Goal: Share content: Share content

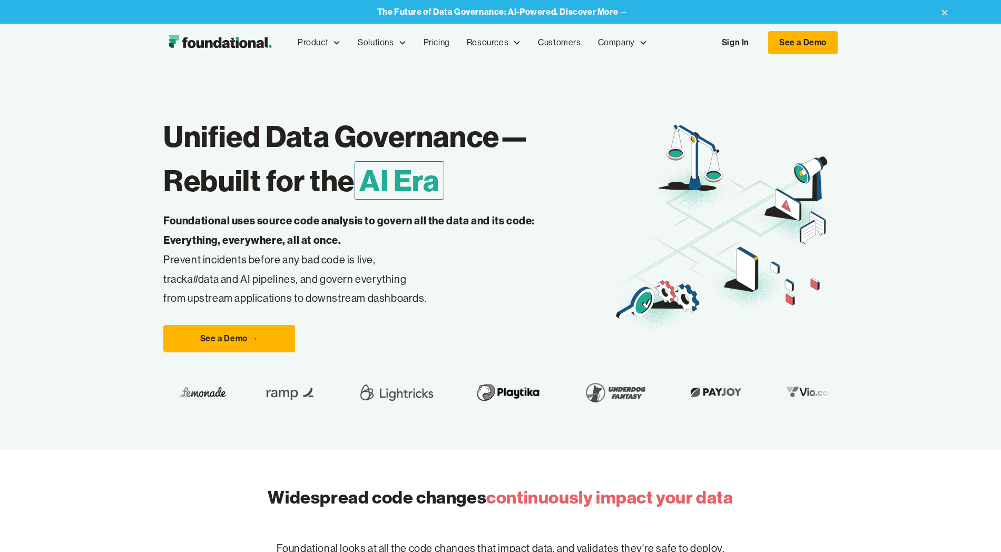
click at [744, 44] on link "Sign In" at bounding box center [735, 43] width 48 height 22
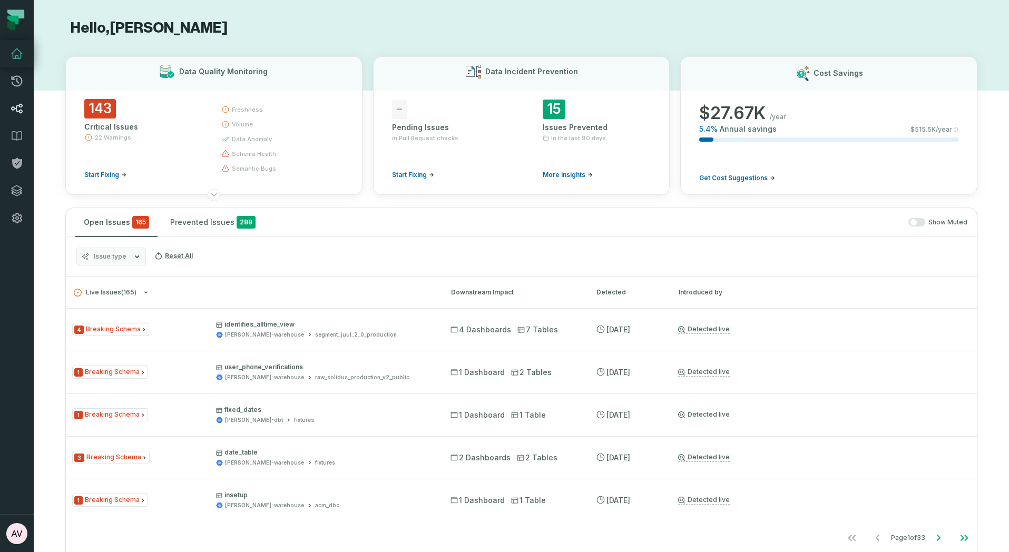
click at [15, 106] on icon at bounding box center [17, 108] width 13 height 13
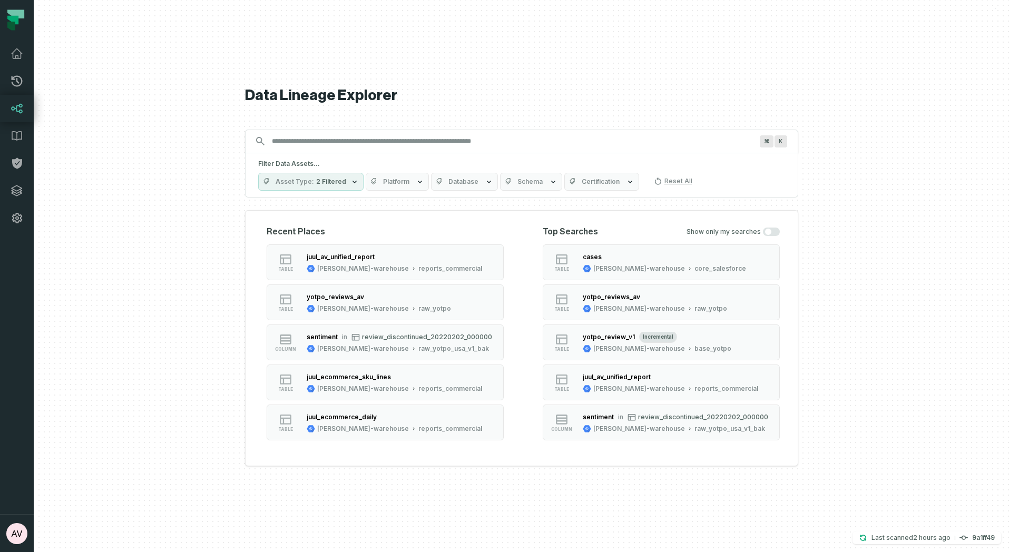
click at [423, 145] on input "Discovery Provider cmdk menu" at bounding box center [512, 141] width 493 height 17
click at [402, 138] on input "Discovery Provider cmdk menu" at bounding box center [512, 141] width 493 height 17
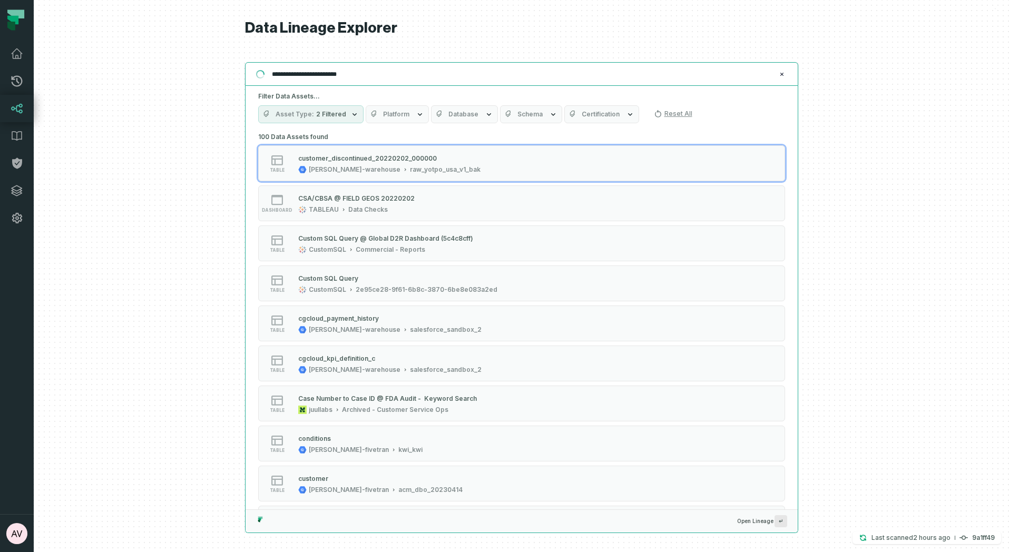
type input "**********"
click at [381, 91] on div "Filter Data Assets... Asset Type 2 Filtered Platform Database Schema Certificat…" at bounding box center [522, 108] width 552 height 44
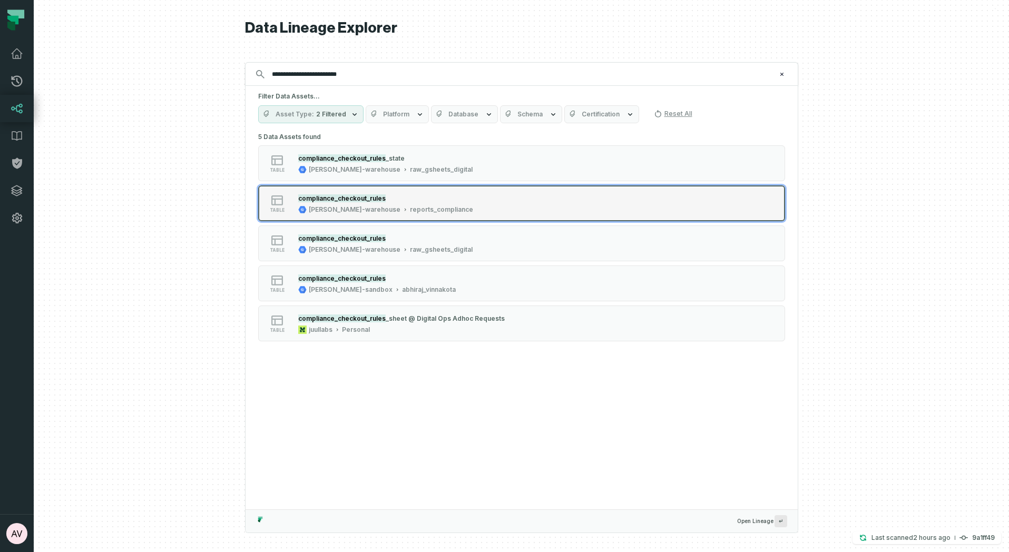
click at [388, 197] on div "compliance_checkout_rules" at bounding box center [385, 198] width 175 height 11
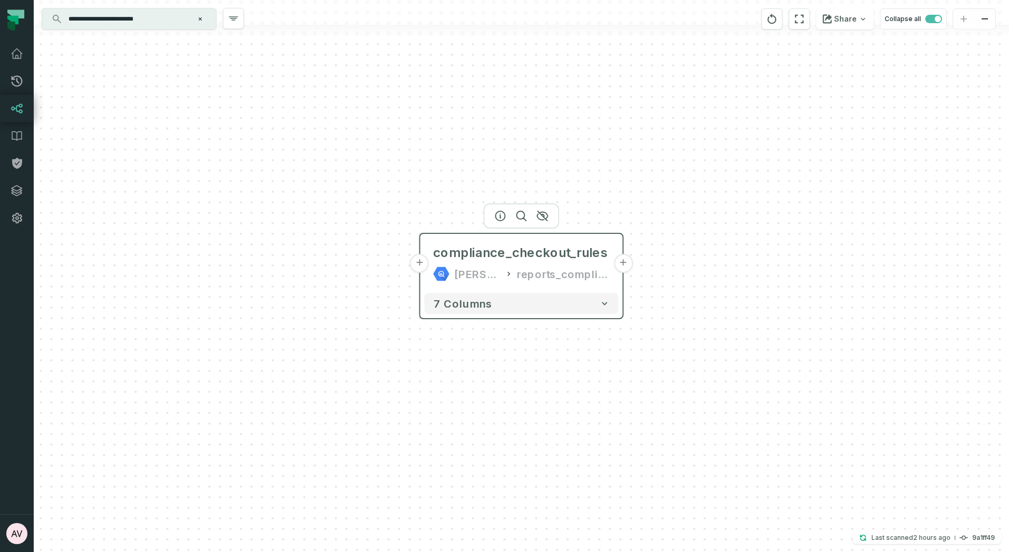
click at [619, 265] on button "+" at bounding box center [623, 263] width 19 height 19
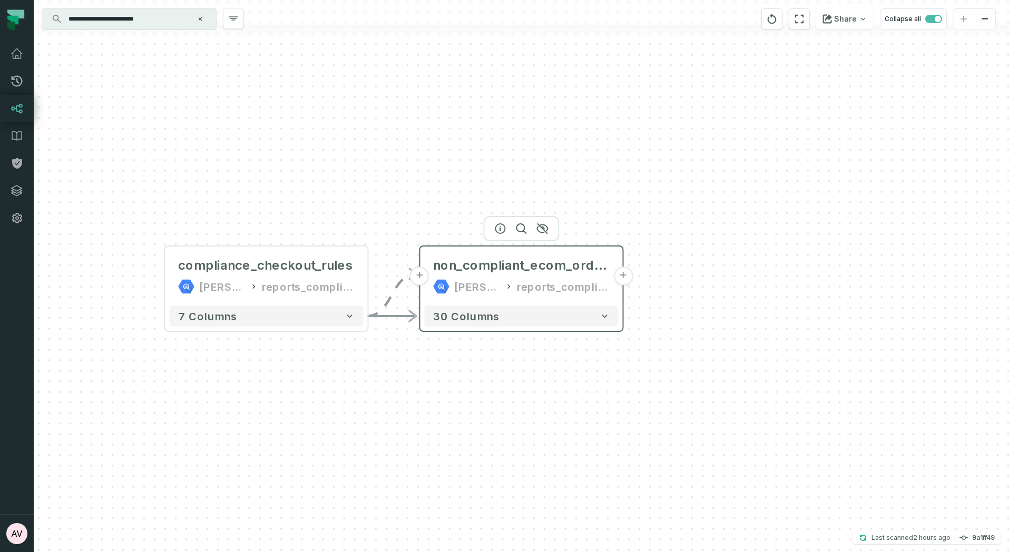
click at [624, 274] on button "+" at bounding box center [623, 276] width 19 height 19
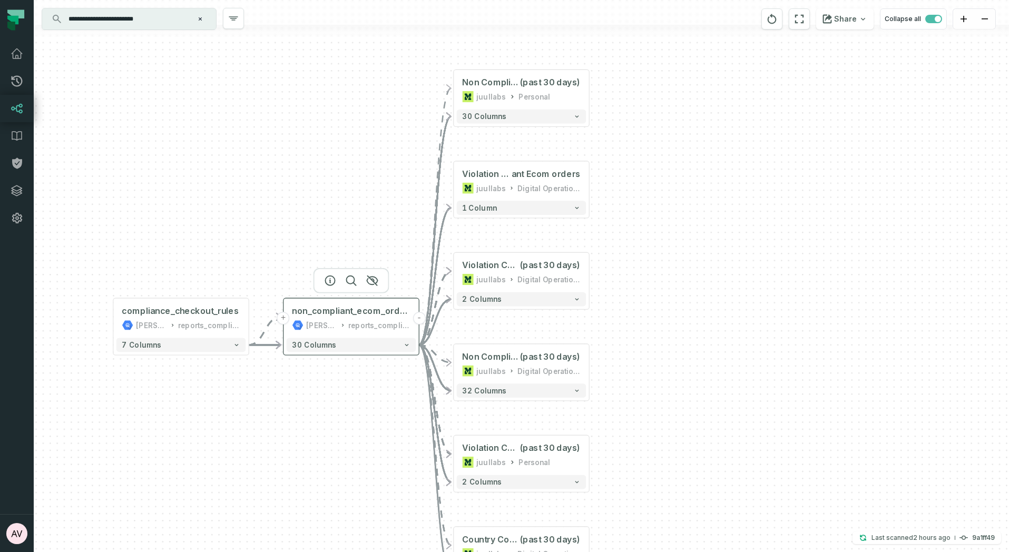
click at [285, 320] on button "+" at bounding box center [283, 318] width 13 height 13
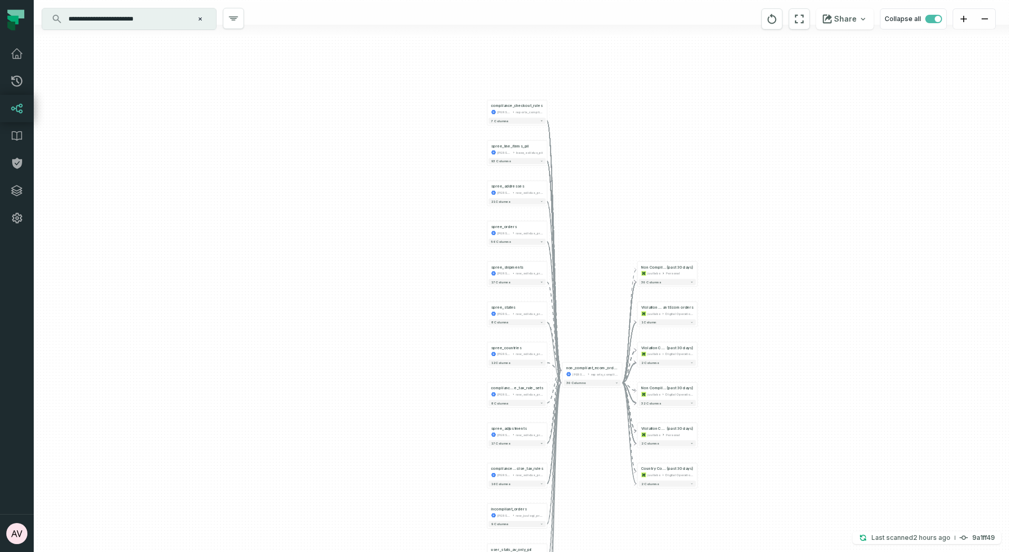
drag, startPoint x: 606, startPoint y: 120, endPoint x: 604, endPoint y: 170, distance: 50.6
click at [604, 170] on div "+ spree_line_items_pii [PERSON_NAME]-warehouse base_solidus_pii + 93 columns sp…" at bounding box center [522, 276] width 976 height 552
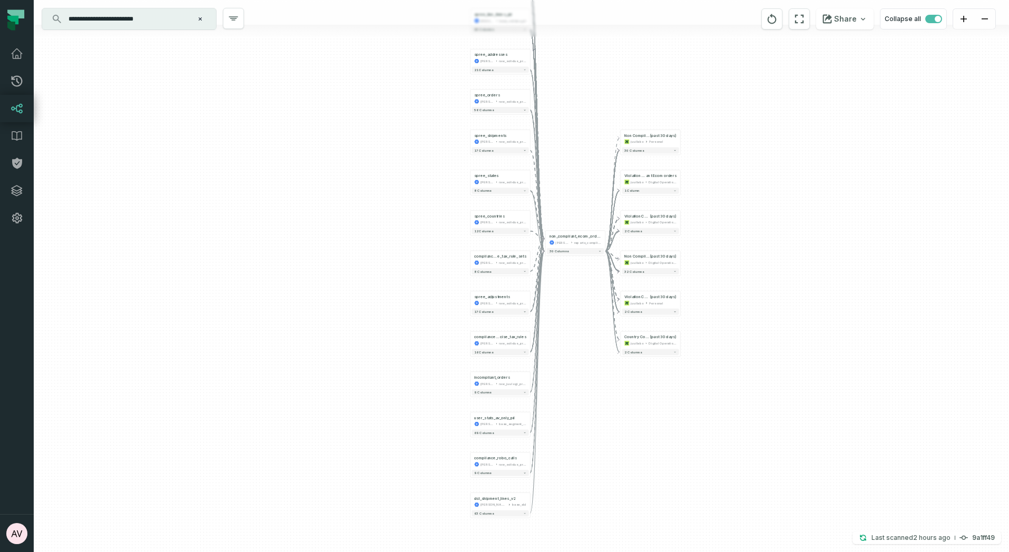
drag, startPoint x: 603, startPoint y: 477, endPoint x: 586, endPoint y: 345, distance: 132.8
click at [586, 345] on div "+ spree_line_items_pii [PERSON_NAME]-warehouse base_solidus_pii + 93 columns sp…" at bounding box center [522, 276] width 976 height 552
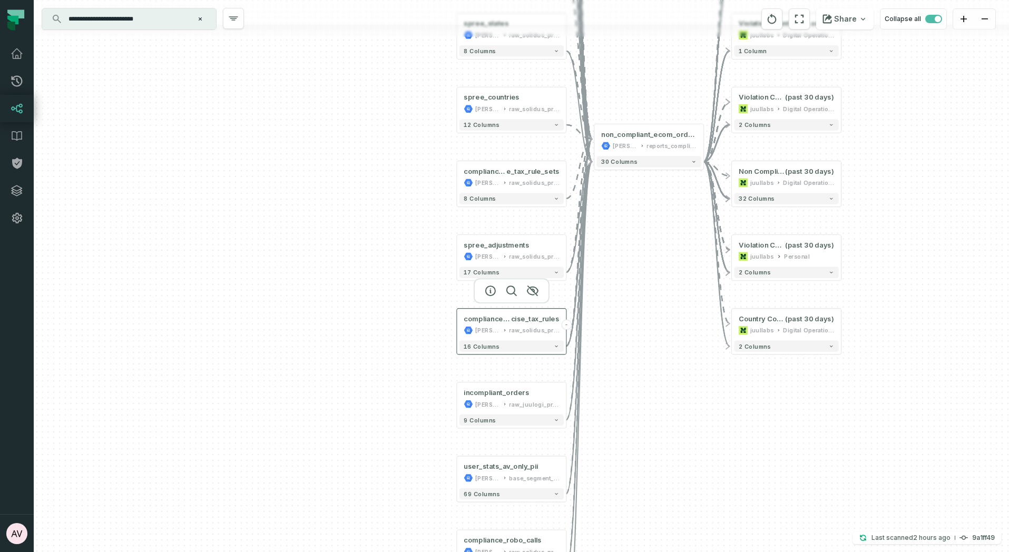
click at [515, 327] on div "raw_solidus_production_v2_public" at bounding box center [534, 330] width 50 height 9
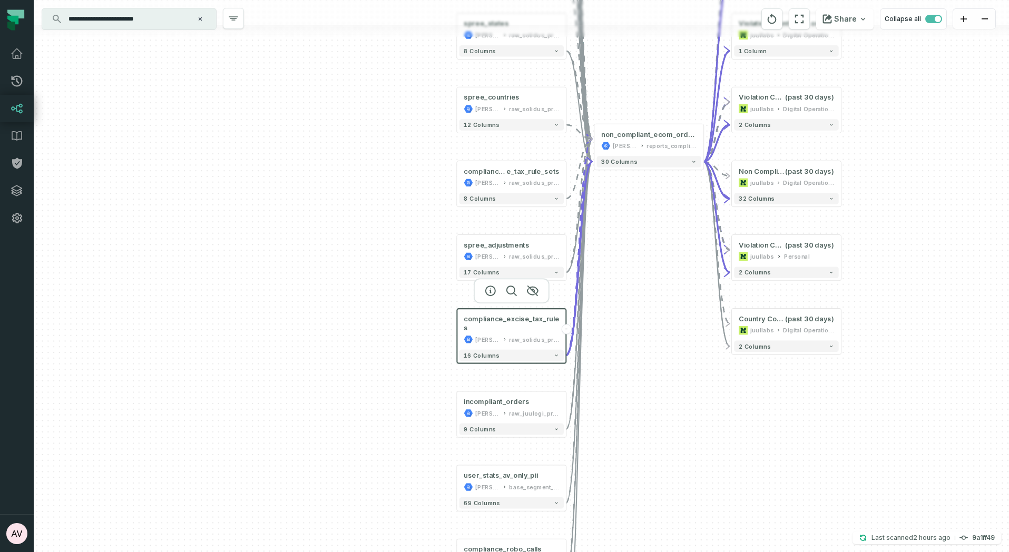
click at [625, 390] on div "+ spree_line_items_pii [PERSON_NAME]-warehouse base_solidus_pii + 93 columns sp…" at bounding box center [522, 276] width 976 height 552
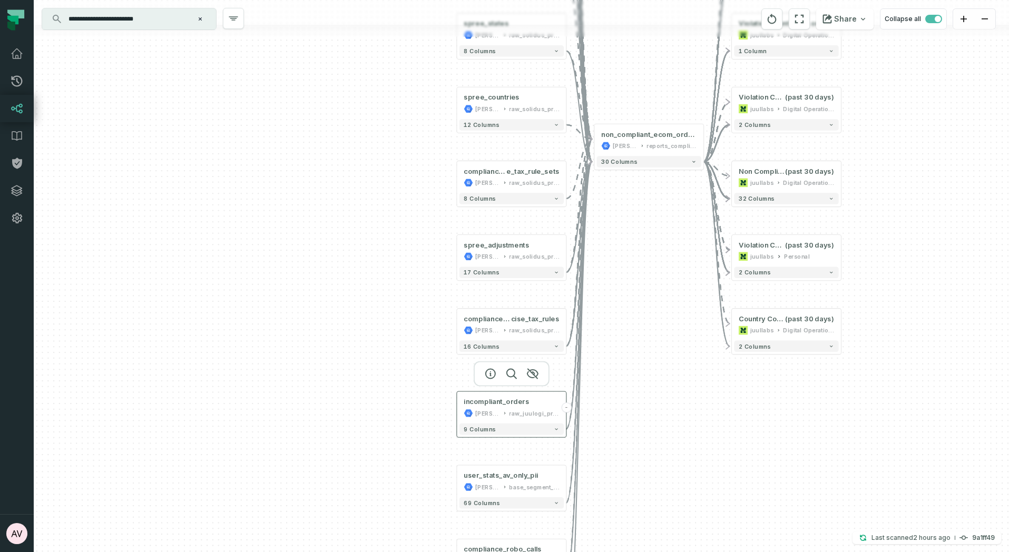
click at [523, 409] on div "raw_juulogi_production_v2_public" at bounding box center [534, 413] width 50 height 9
click at [620, 439] on div "+ spree_line_items_pii [PERSON_NAME]-warehouse base_solidus_pii + 93 columns sp…" at bounding box center [522, 276] width 976 height 552
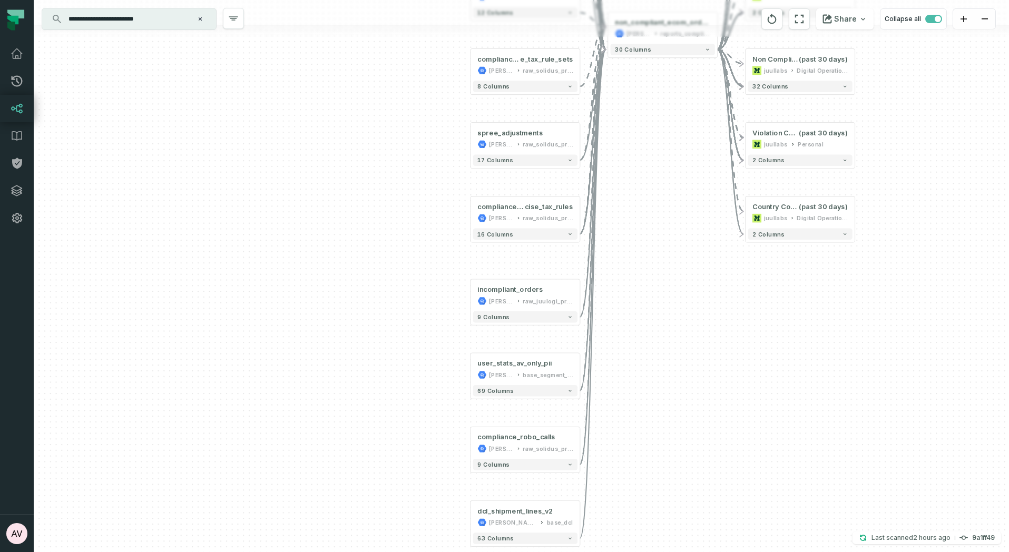
drag, startPoint x: 629, startPoint y: 462, endPoint x: 643, endPoint y: 350, distance: 113.1
click at [643, 350] on div "+ spree_line_items_pii [PERSON_NAME]-warehouse base_solidus_pii + 93 columns sp…" at bounding box center [522, 276] width 976 height 552
click at [537, 438] on div "compliance_robo_calls" at bounding box center [516, 437] width 78 height 9
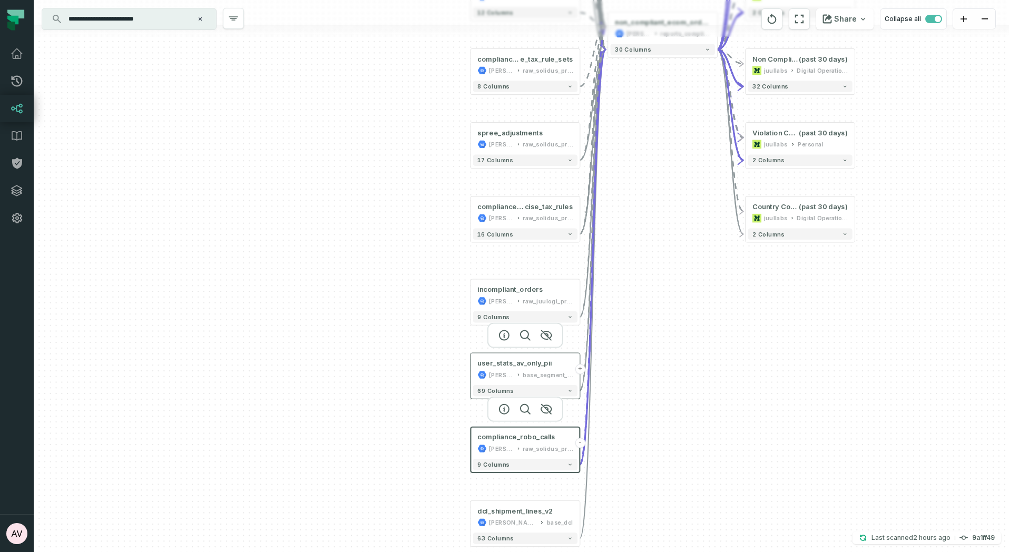
click at [537, 371] on div "base_segment_pii" at bounding box center [548, 375] width 50 height 9
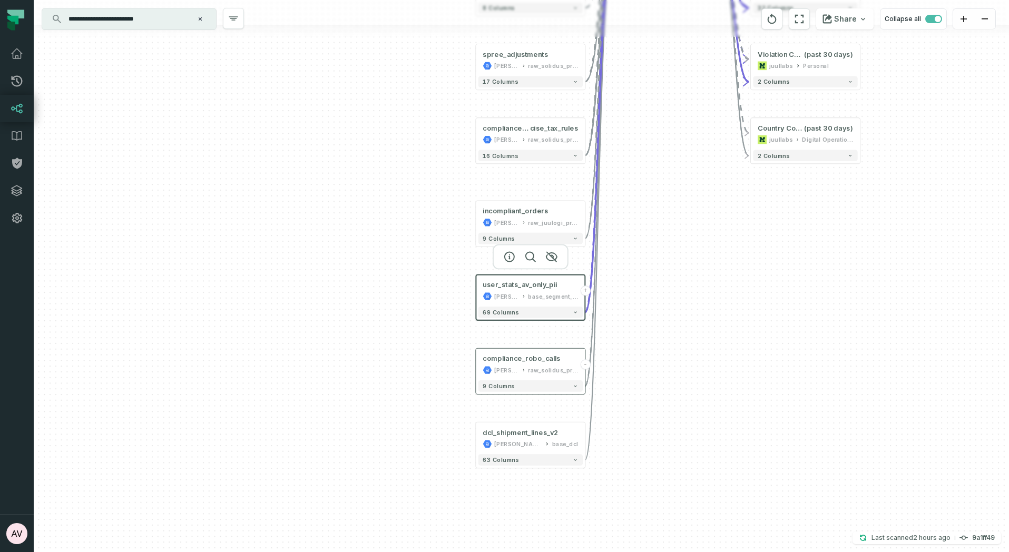
drag, startPoint x: 629, startPoint y: 498, endPoint x: 634, endPoint y: 374, distance: 124.5
click at [634, 374] on div "+ spree_line_items_pii [PERSON_NAME]-warehouse base_solidus_pii + 93 columns sp…" at bounding box center [522, 276] width 976 height 552
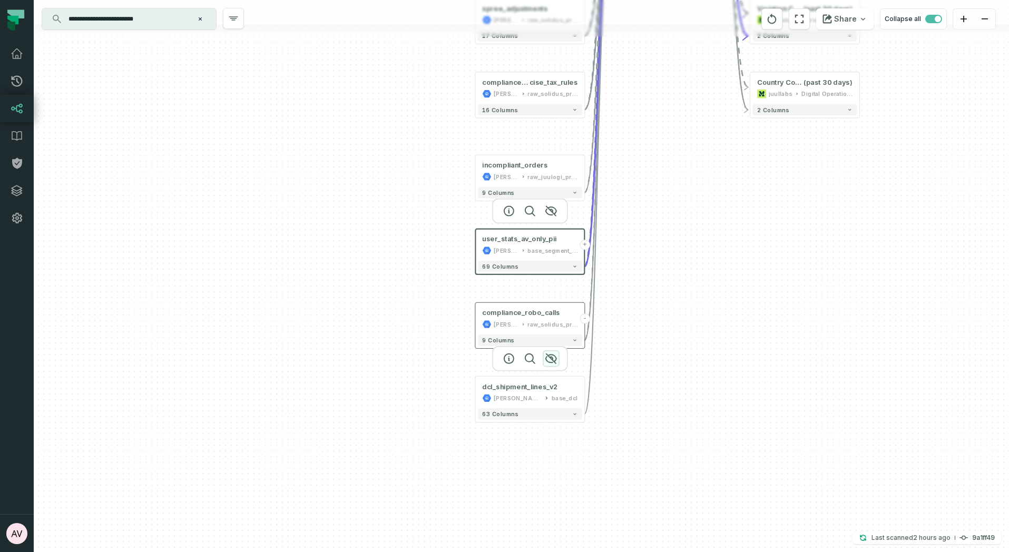
click at [551, 362] on icon "button" at bounding box center [551, 359] width 13 height 13
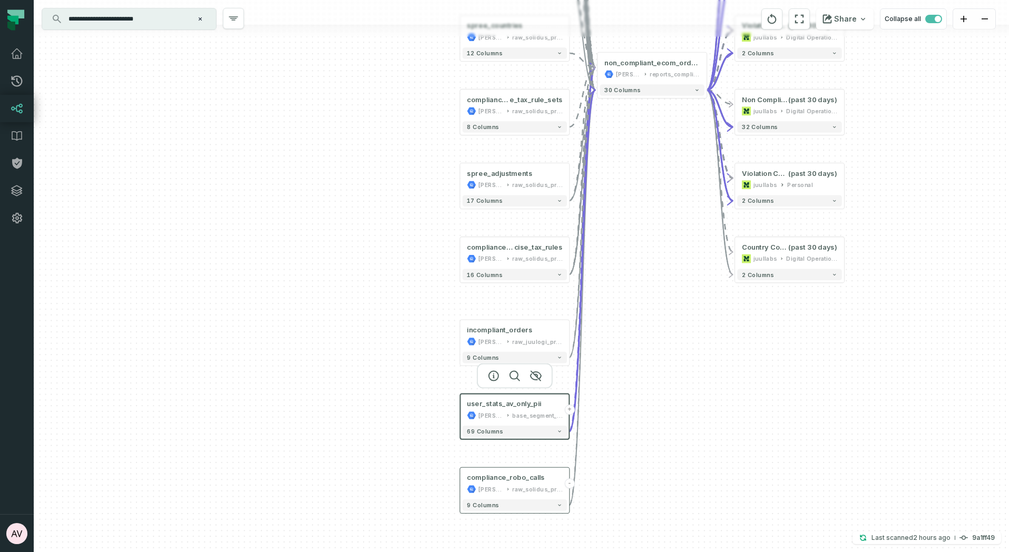
drag, startPoint x: 636, startPoint y: 228, endPoint x: 621, endPoint y: 393, distance: 165.7
click at [621, 393] on div "+ spree_line_items_pii [PERSON_NAME]-warehouse base_solidus_pii + 93 columns sp…" at bounding box center [522, 276] width 976 height 552
click at [537, 303] on icon "button" at bounding box center [536, 302] width 11 height 9
click at [653, 254] on div "+ spree_line_items_pii [PERSON_NAME]-warehouse base_solidus_pii + 93 columns sp…" at bounding box center [522, 276] width 976 height 552
click at [534, 378] on icon "button" at bounding box center [535, 378] width 11 height 9
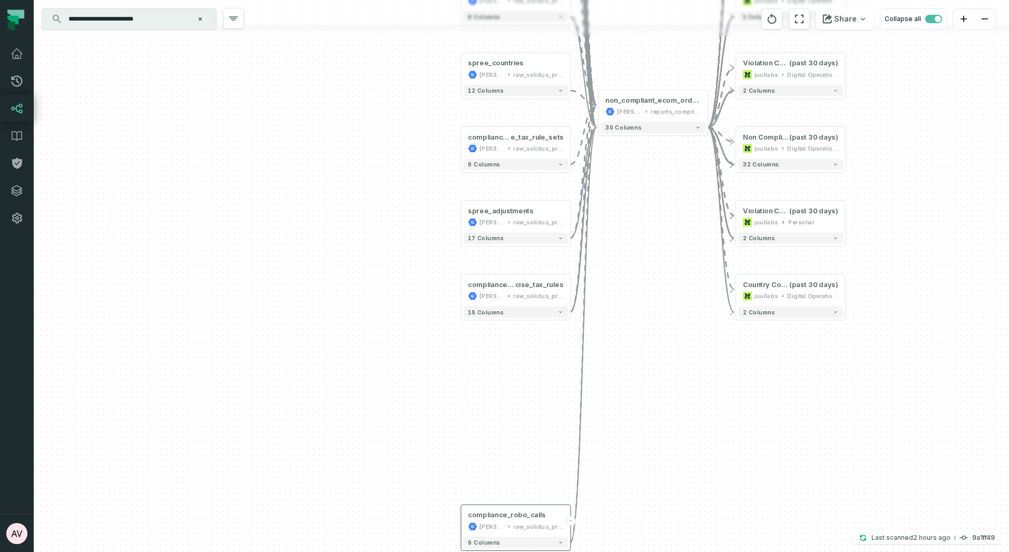
drag, startPoint x: 541, startPoint y: 357, endPoint x: 541, endPoint y: 364, distance: 6.9
click at [542, 373] on div "+ spree_line_items_pii [PERSON_NAME]-warehouse base_solidus_pii + 93 columns sp…" at bounding box center [522, 276] width 976 height 552
click at [538, 186] on icon "button" at bounding box center [537, 186] width 11 height 9
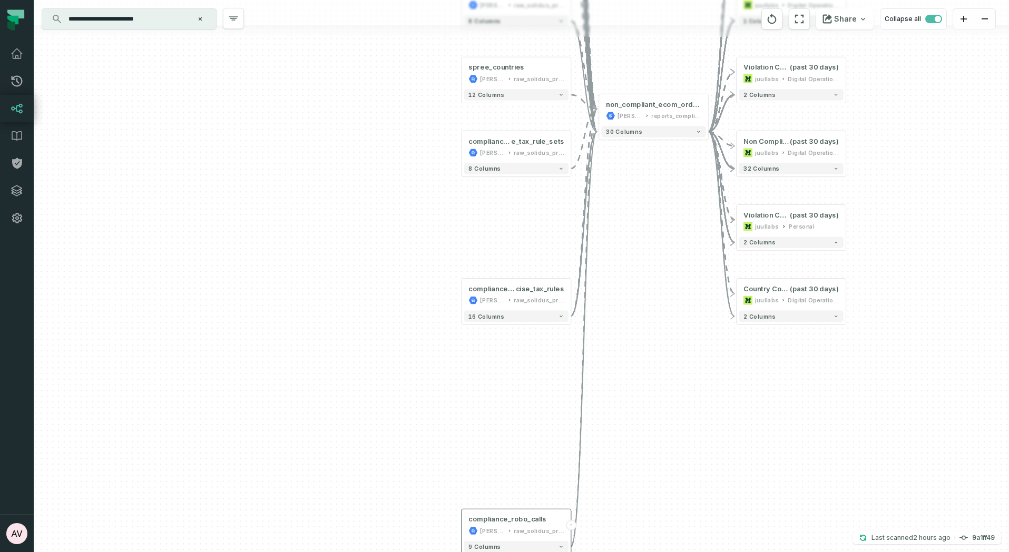
click at [510, 217] on div "+ spree_line_items_pii [PERSON_NAME]-warehouse base_solidus_pii + 93 columns sp…" at bounding box center [522, 276] width 976 height 552
click at [501, 151] on div "compliance_excis e_tax_rule_sets [PERSON_NAME]-warehouse raw_solidus_production…" at bounding box center [515, 150] width 104 height 27
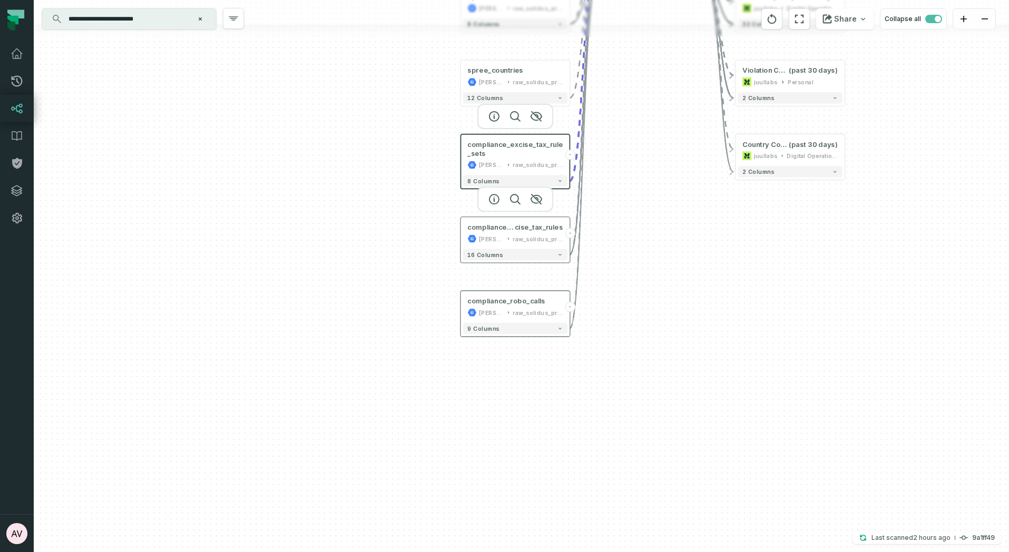
click at [509, 232] on div "compliance_ex cise_tax_rules [PERSON_NAME]-warehouse raw_solidus_production_v2_…" at bounding box center [515, 233] width 104 height 27
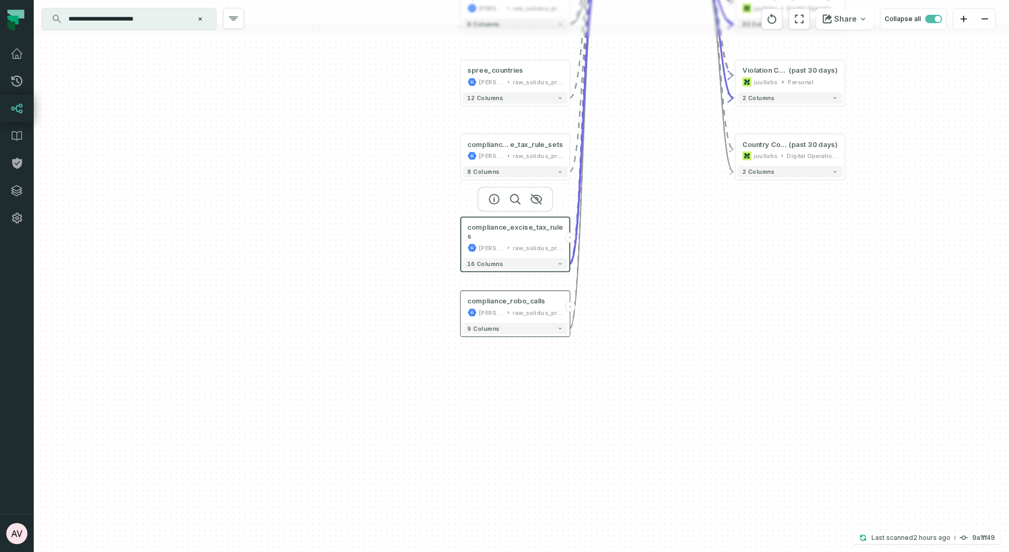
click at [532, 248] on div "raw_solidus_production_v2_public" at bounding box center [538, 247] width 50 height 9
click at [542, 144] on span "e_tax_rule_sets" at bounding box center [536, 144] width 53 height 9
click at [532, 159] on div "raw_solidus_production_v2_public" at bounding box center [538, 156] width 50 height 9
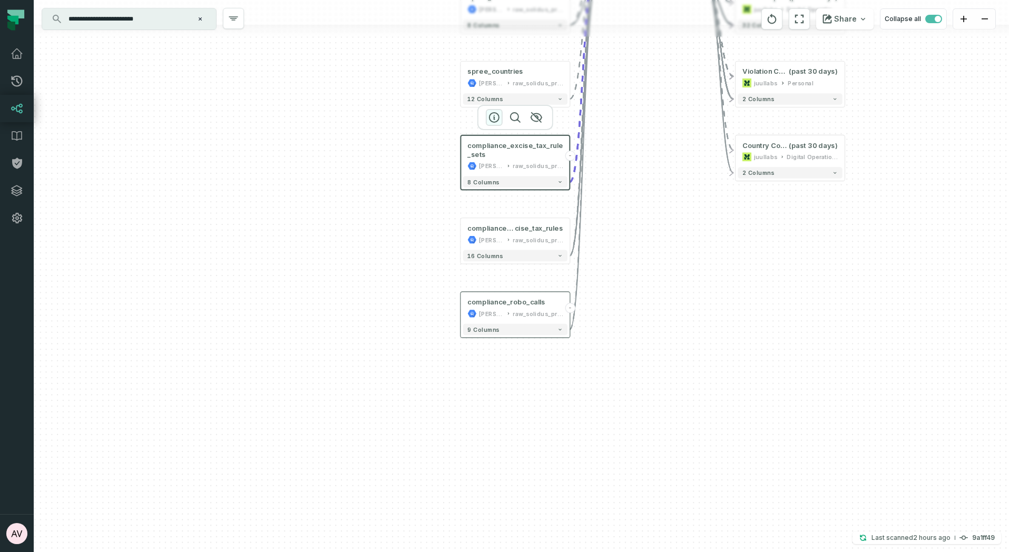
click at [495, 116] on icon "button" at bounding box center [494, 117] width 13 height 13
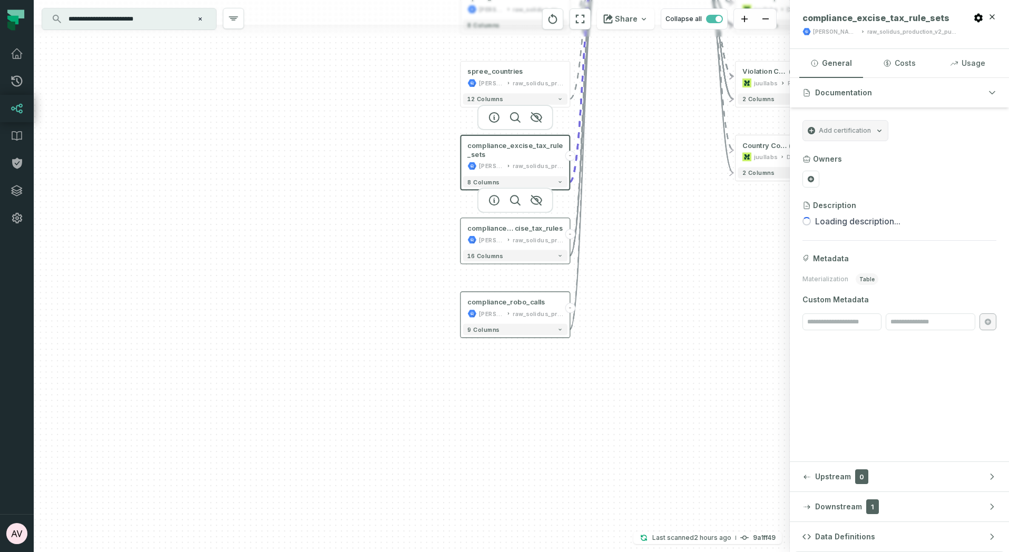
click at [516, 234] on div "compliance_ex cise_tax_rules [PERSON_NAME]-warehouse raw_solidus_production_v2_…" at bounding box center [515, 234] width 104 height 27
click at [508, 149] on span "compliance_excis" at bounding box center [488, 145] width 43 height 9
click at [504, 300] on div "compliance_robo_calls" at bounding box center [506, 302] width 78 height 9
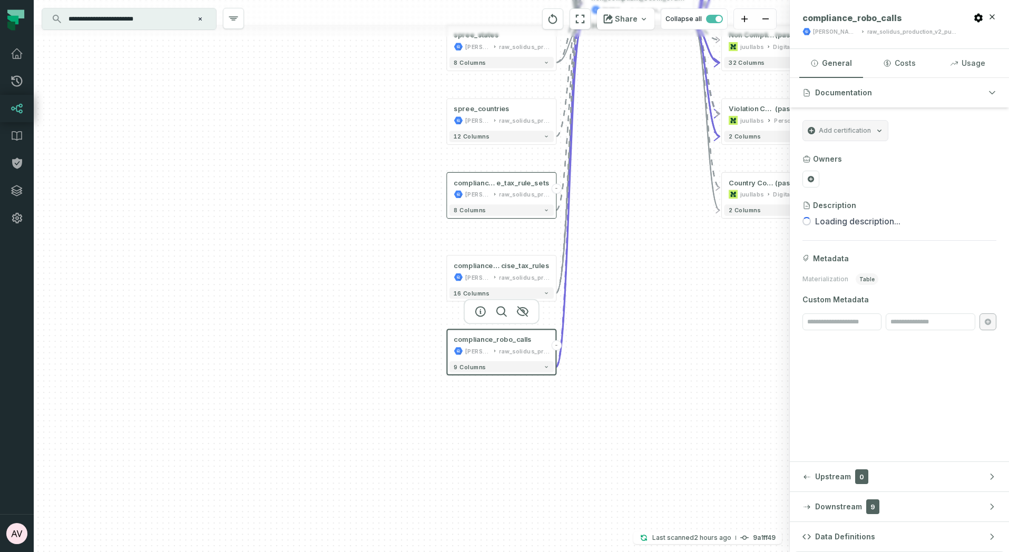
drag, startPoint x: 643, startPoint y: 165, endPoint x: 593, endPoint y: 317, distance: 159.2
click at [595, 316] on div "+ spree_line_items_pii [PERSON_NAME]-warehouse base_solidus_pii + 93 columns sp…" at bounding box center [412, 276] width 756 height 552
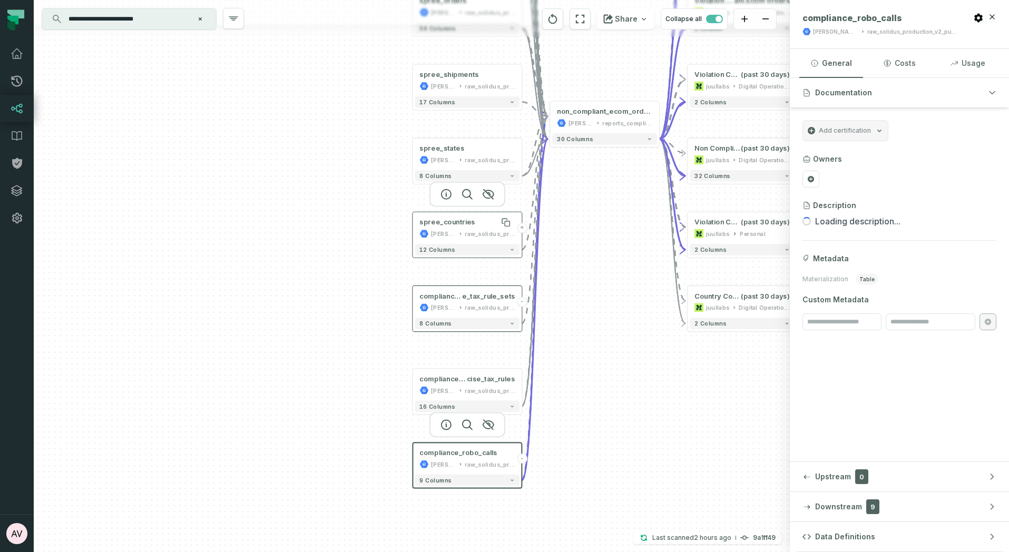
click at [455, 227] on div "spree_countries" at bounding box center [448, 222] width 56 height 9
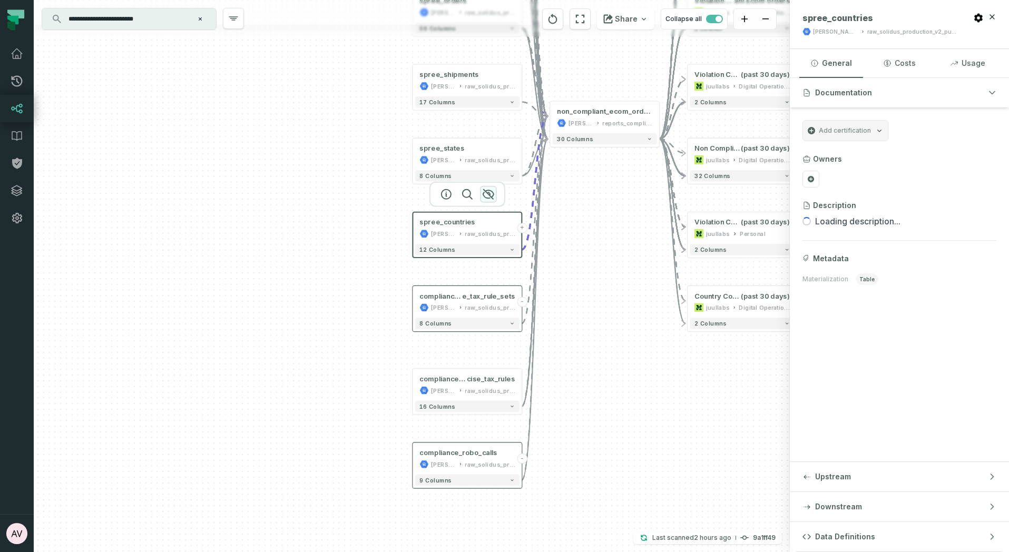
click at [491, 193] on icon "button" at bounding box center [488, 194] width 13 height 13
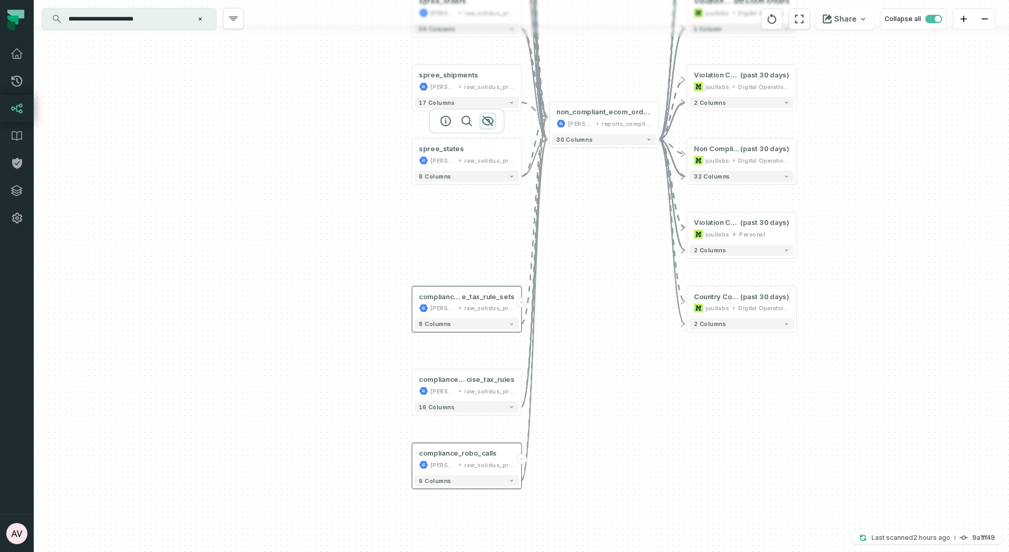
click at [489, 117] on icon "button" at bounding box center [488, 120] width 11 height 9
click at [483, 119] on icon "button" at bounding box center [488, 120] width 11 height 9
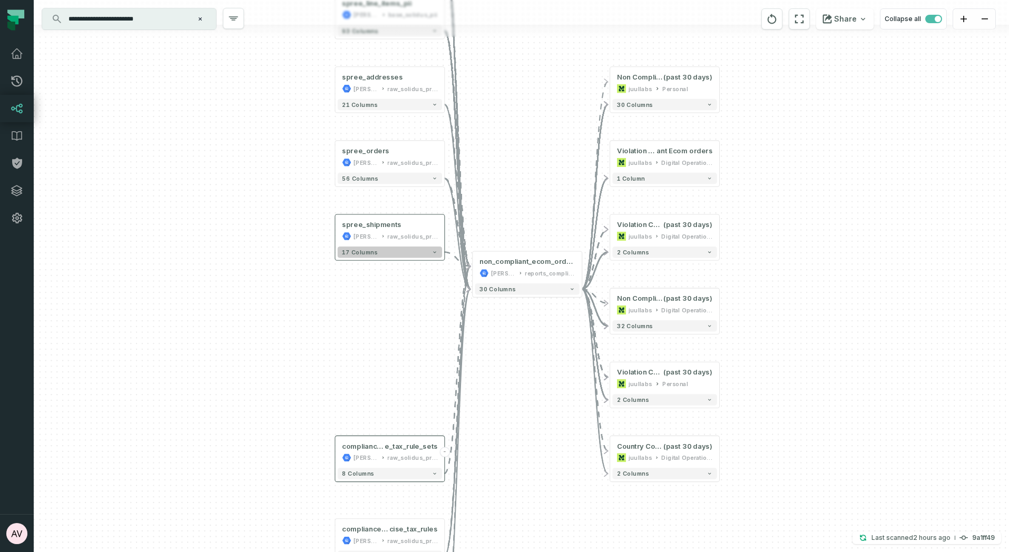
drag, startPoint x: 457, startPoint y: 205, endPoint x: 388, endPoint y: 245, distance: 79.1
click at [402, 301] on div "+ spree_line_items_pii [PERSON_NAME]-warehouse base_solidus_pii + 93 columns sp…" at bounding box center [522, 276] width 976 height 552
click at [408, 191] on icon "button" at bounding box center [410, 195] width 11 height 9
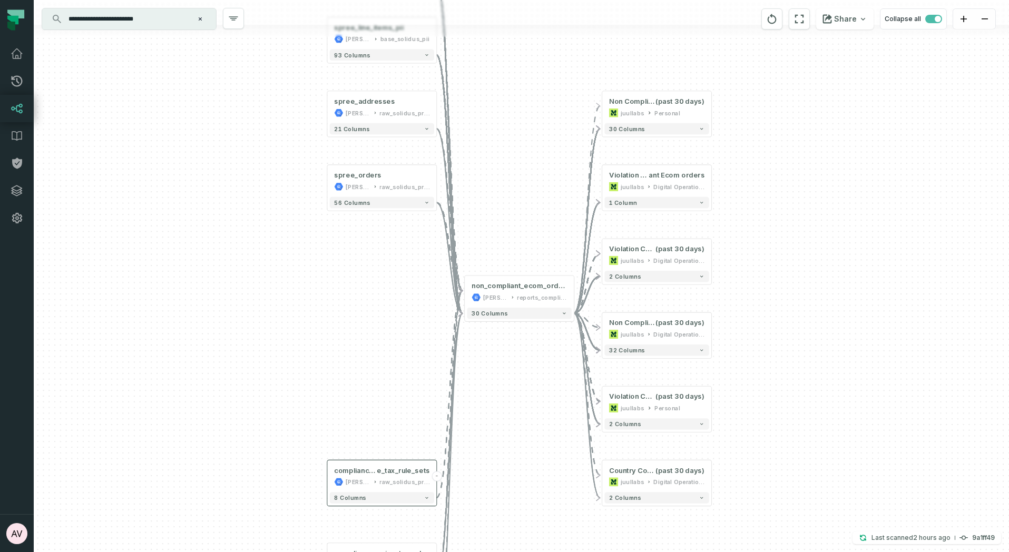
drag, startPoint x: 395, startPoint y: 245, endPoint x: 384, endPoint y: 285, distance: 41.0
click at [381, 301] on div "+ spree_line_items_pii [PERSON_NAME]-warehouse base_solidus_pii + 93 columns sp…" at bounding box center [522, 276] width 976 height 552
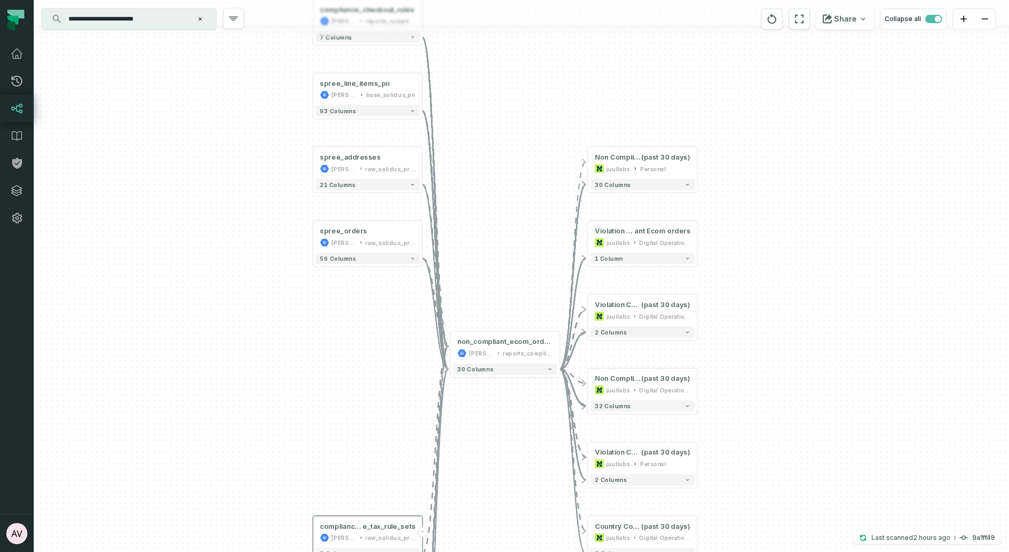
click at [0, 0] on icon "button" at bounding box center [0, 0] width 0 height 0
click at [386, 129] on icon "button" at bounding box center [389, 129] width 13 height 13
click at [386, 56] on icon "button" at bounding box center [389, 55] width 13 height 13
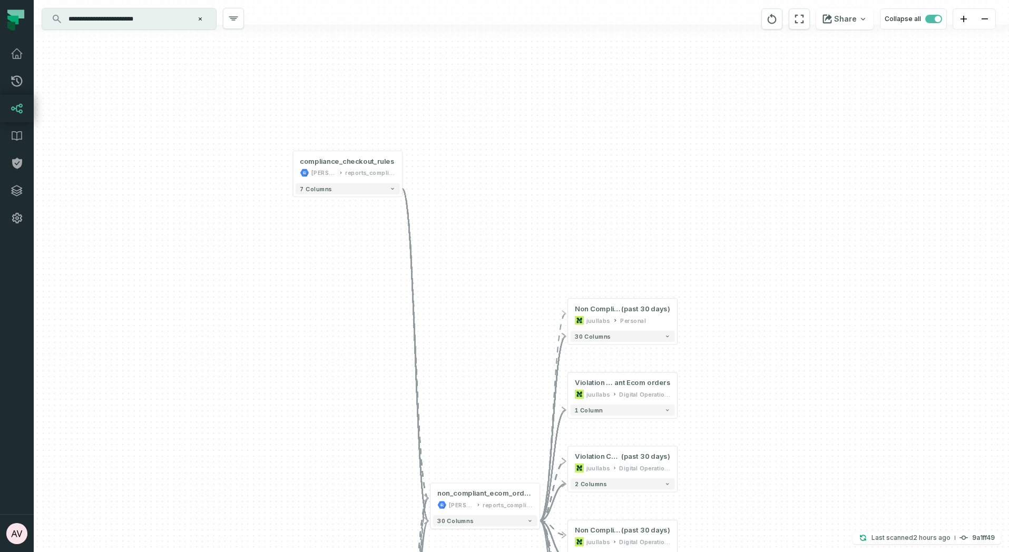
drag, startPoint x: 381, startPoint y: 177, endPoint x: 368, endPoint y: 279, distance: 103.0
click at [368, 279] on div "compliance_excis e_tax_rule_sets [PERSON_NAME]-warehouse raw_solidus_production…" at bounding box center [522, 276] width 976 height 552
click at [357, 172] on div "reports_compliance" at bounding box center [370, 172] width 50 height 9
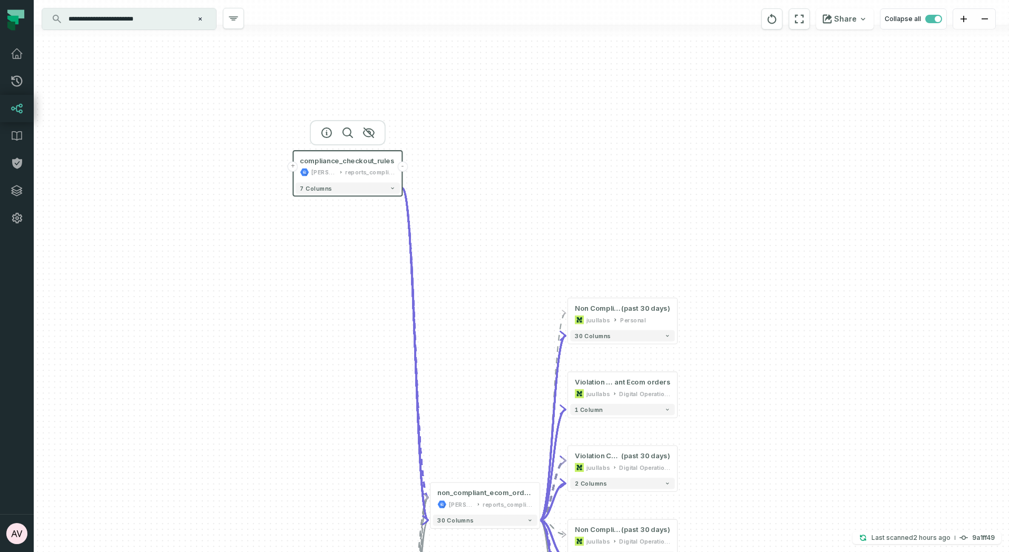
click at [348, 316] on div "compliance_excis e_tax_rule_sets [PERSON_NAME]-warehouse raw_solidus_production…" at bounding box center [522, 276] width 976 height 552
click at [294, 166] on button "+" at bounding box center [293, 167] width 10 height 10
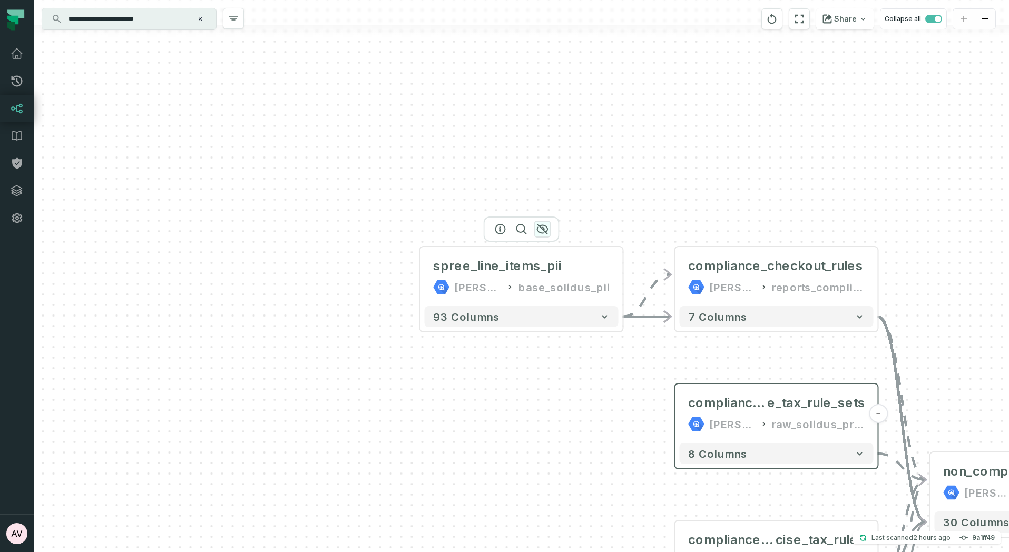
click at [541, 229] on icon "button" at bounding box center [543, 229] width 13 height 13
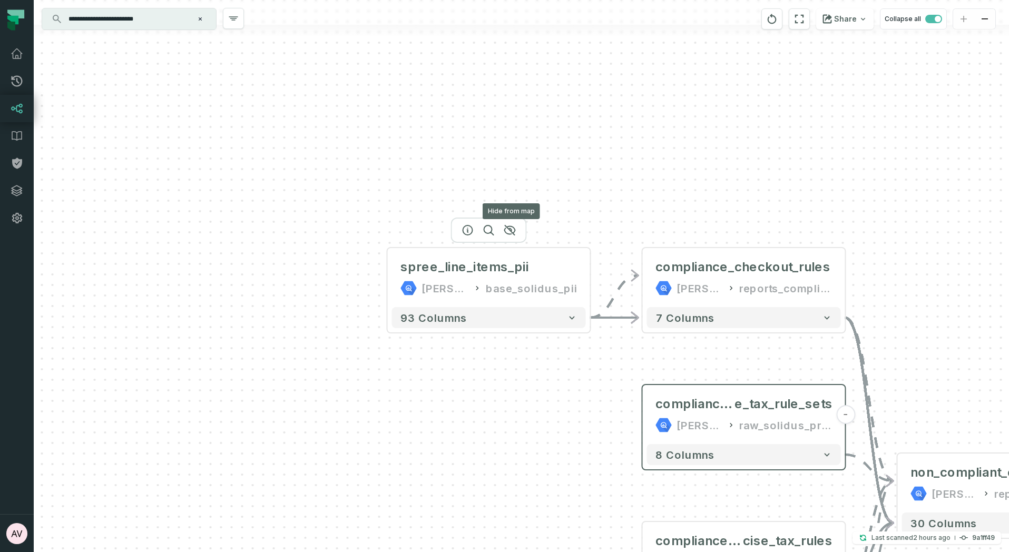
drag, startPoint x: 539, startPoint y: 229, endPoint x: 457, endPoint y: 227, distance: 81.2
click at [506, 230] on icon "button" at bounding box center [510, 230] width 13 height 13
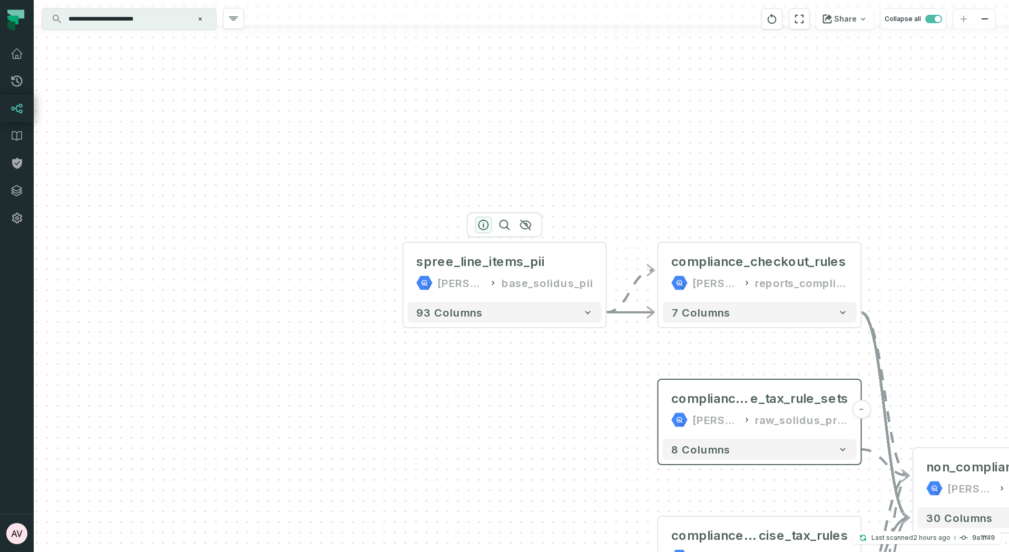
drag, startPoint x: 461, startPoint y: 231, endPoint x: 499, endPoint y: 222, distance: 38.5
click at [490, 224] on icon "button" at bounding box center [483, 225] width 13 height 13
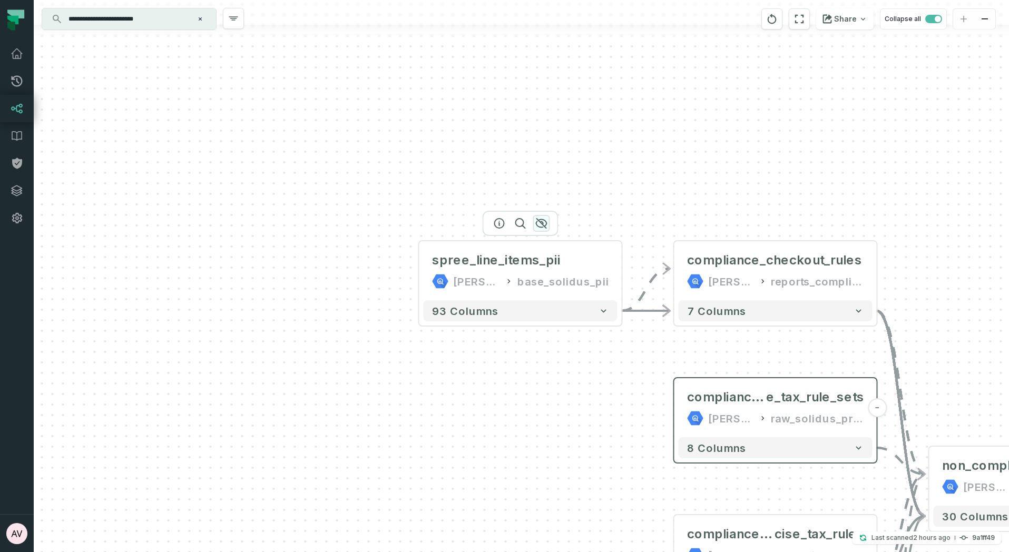
click at [535, 222] on icon "button" at bounding box center [541, 223] width 13 height 13
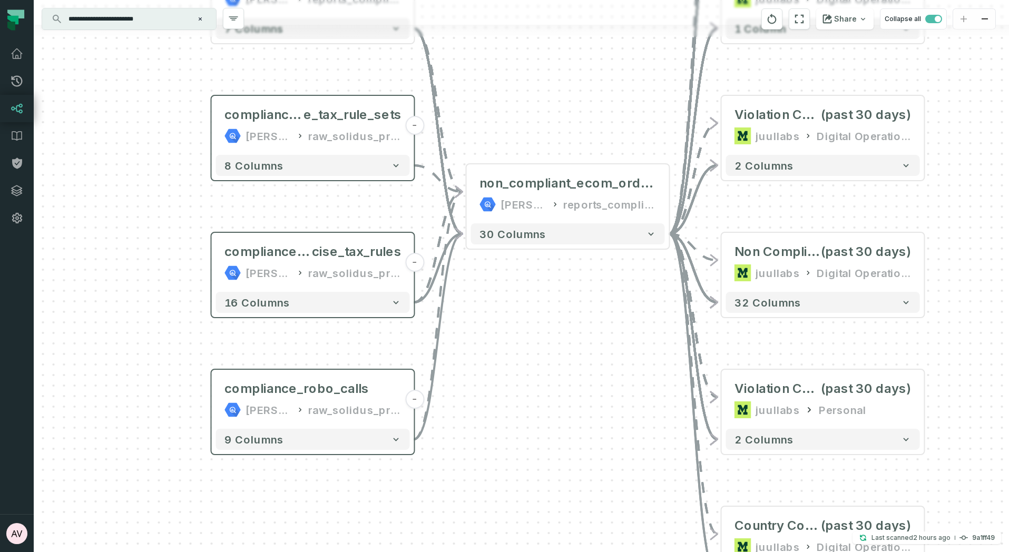
drag, startPoint x: 607, startPoint y: 456, endPoint x: 399, endPoint y: 281, distance: 271.2
click at [144, 173] on div "compliance_excis e_tax_rule_sets [PERSON_NAME]-warehouse raw_solidus_production…" at bounding box center [522, 276] width 976 height 552
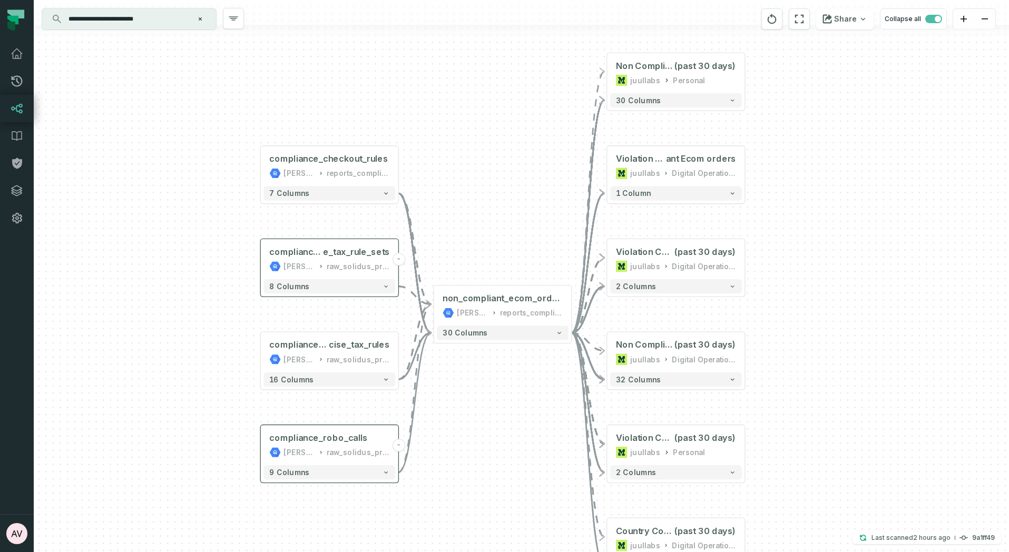
drag, startPoint x: 569, startPoint y: 354, endPoint x: 523, endPoint y: 379, distance: 51.9
click at [523, 379] on div "compliance_excis e_tax_rule_sets [PERSON_NAME]-warehouse raw_solidus_production…" at bounding box center [522, 276] width 976 height 552
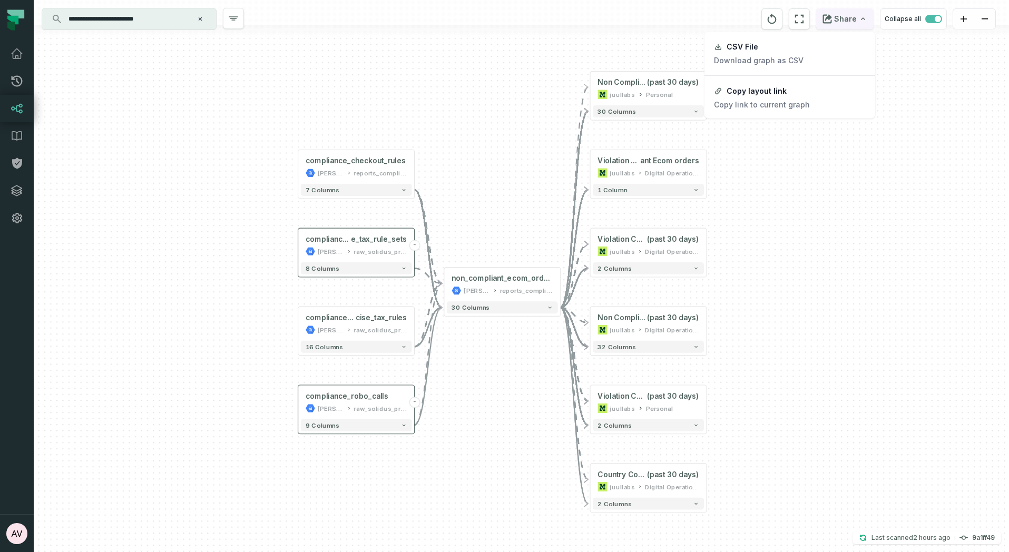
click at [866, 20] on icon "button" at bounding box center [863, 19] width 8 height 8
click at [752, 66] on link "CSV File Download graph as CSV" at bounding box center [790, 54] width 169 height 40
click at [909, 106] on html "Pull Requests Dashboard Lineage Data Catalog Policies Integrations Settings [PE…" at bounding box center [504, 276] width 1009 height 552
click at [847, 20] on button "Share" at bounding box center [844, 18] width 57 height 21
click at [773, 106] on p "Copy link to current graph" at bounding box center [762, 104] width 96 height 9
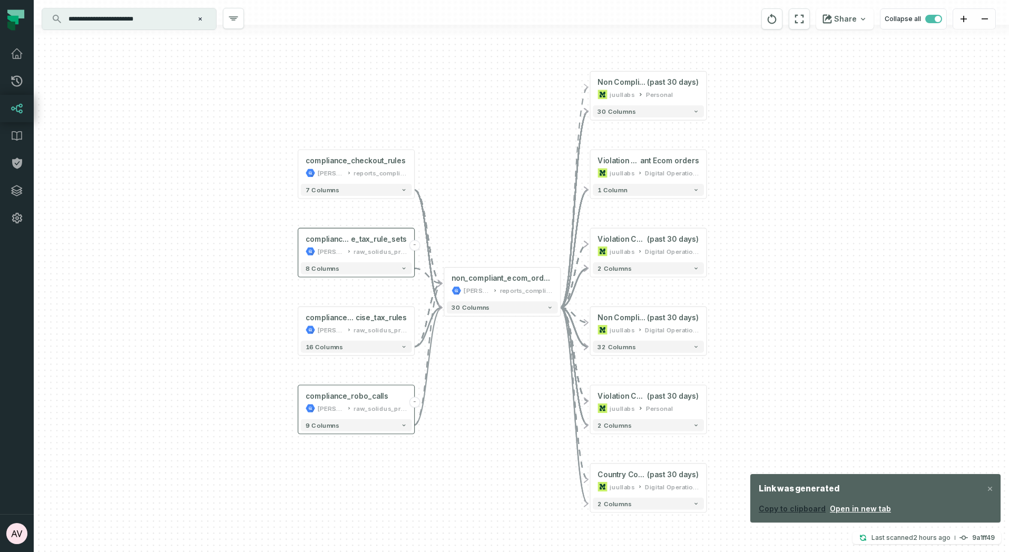
click at [806, 507] on button "Copy to clipboard" at bounding box center [792, 509] width 67 height 11
click at [792, 510] on button "Copy to clipboard" at bounding box center [792, 509] width 67 height 11
click at [990, 489] on icon "button" at bounding box center [990, 489] width 4 height 4
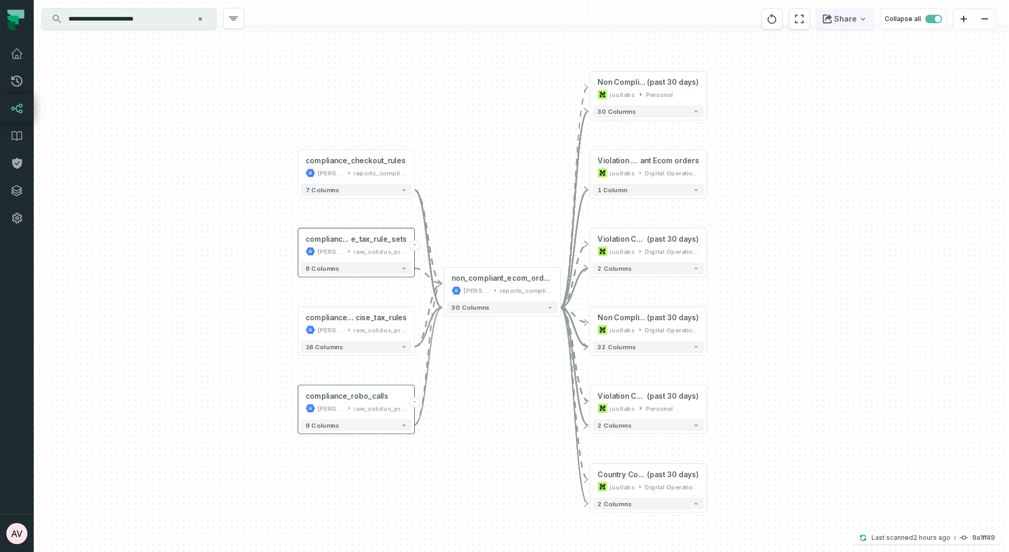
click at [831, 18] on icon "button" at bounding box center [827, 19] width 9 height 9
click at [771, 109] on button "Copy layout link Copy link to current graph" at bounding box center [790, 98] width 169 height 40
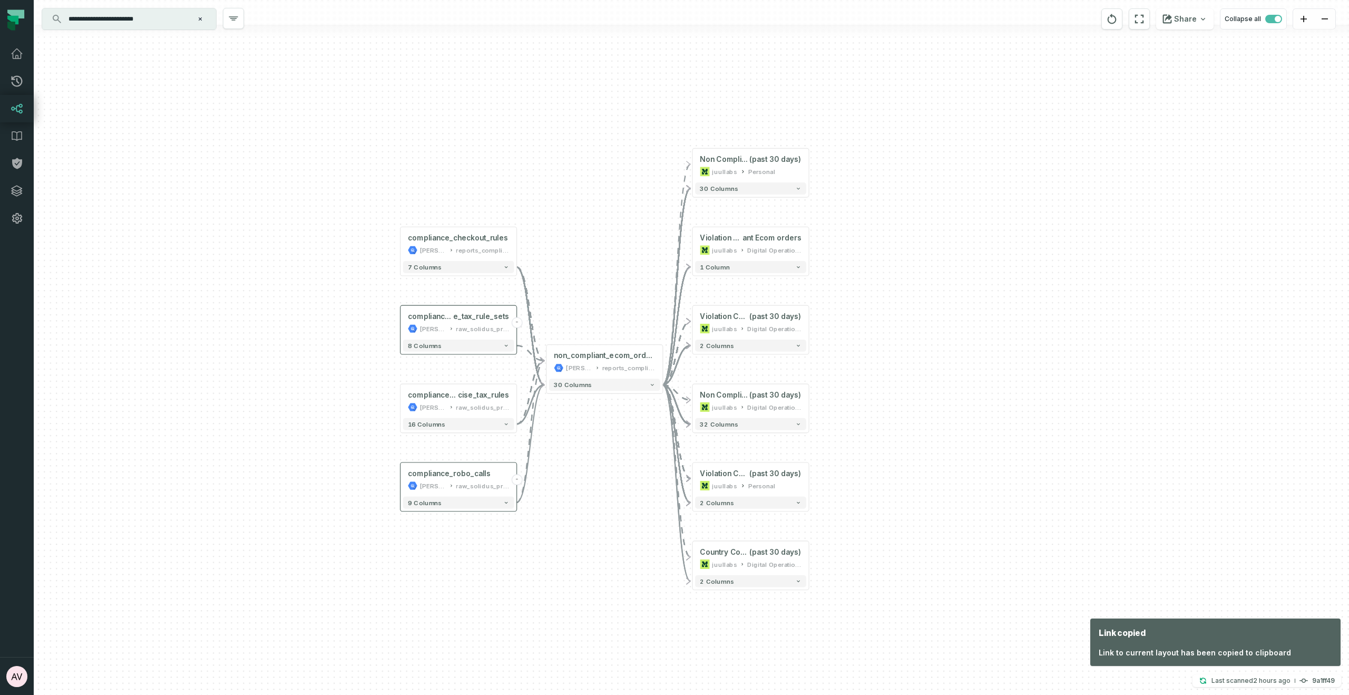
drag, startPoint x: 430, startPoint y: 100, endPoint x: 530, endPoint y: 140, distance: 107.8
click at [533, 148] on div "compliance_excis e_tax_rule_sets [PERSON_NAME]-warehouse raw_solidus_production…" at bounding box center [691, 347] width 1315 height 695
